Goal: Information Seeking & Learning: Learn about a topic

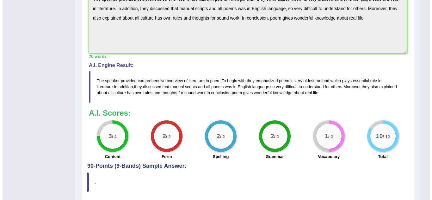
scroll to position [13, 0]
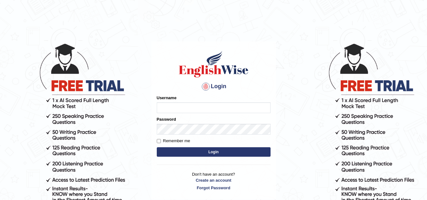
type input "Sbrar5155"
click at [218, 152] on button "Login" at bounding box center [214, 151] width 114 height 9
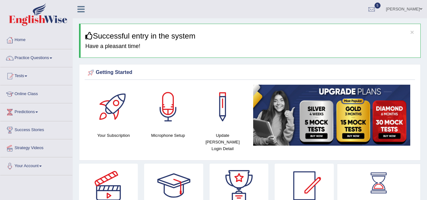
click at [218, 152] on div "Getting Started Your Subscription Microphone Setup Update Pearson Login Detail ×" at bounding box center [250, 112] width 342 height 96
click at [47, 60] on link "Practice Questions" at bounding box center [36, 57] width 72 height 16
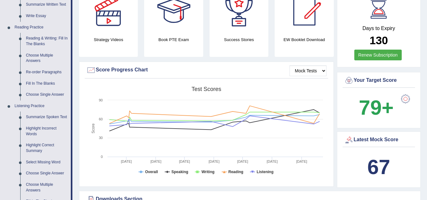
scroll to position [350, 0]
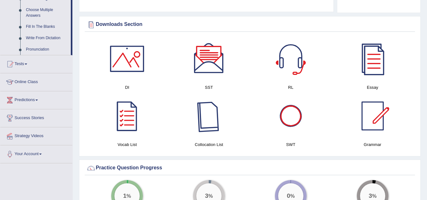
click at [204, 96] on div at bounding box center [209, 116] width 44 height 44
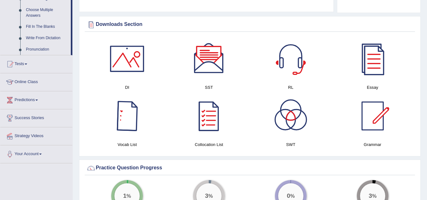
click at [132, 104] on div at bounding box center [127, 116] width 44 height 44
